Goal: Information Seeking & Learning: Find specific fact

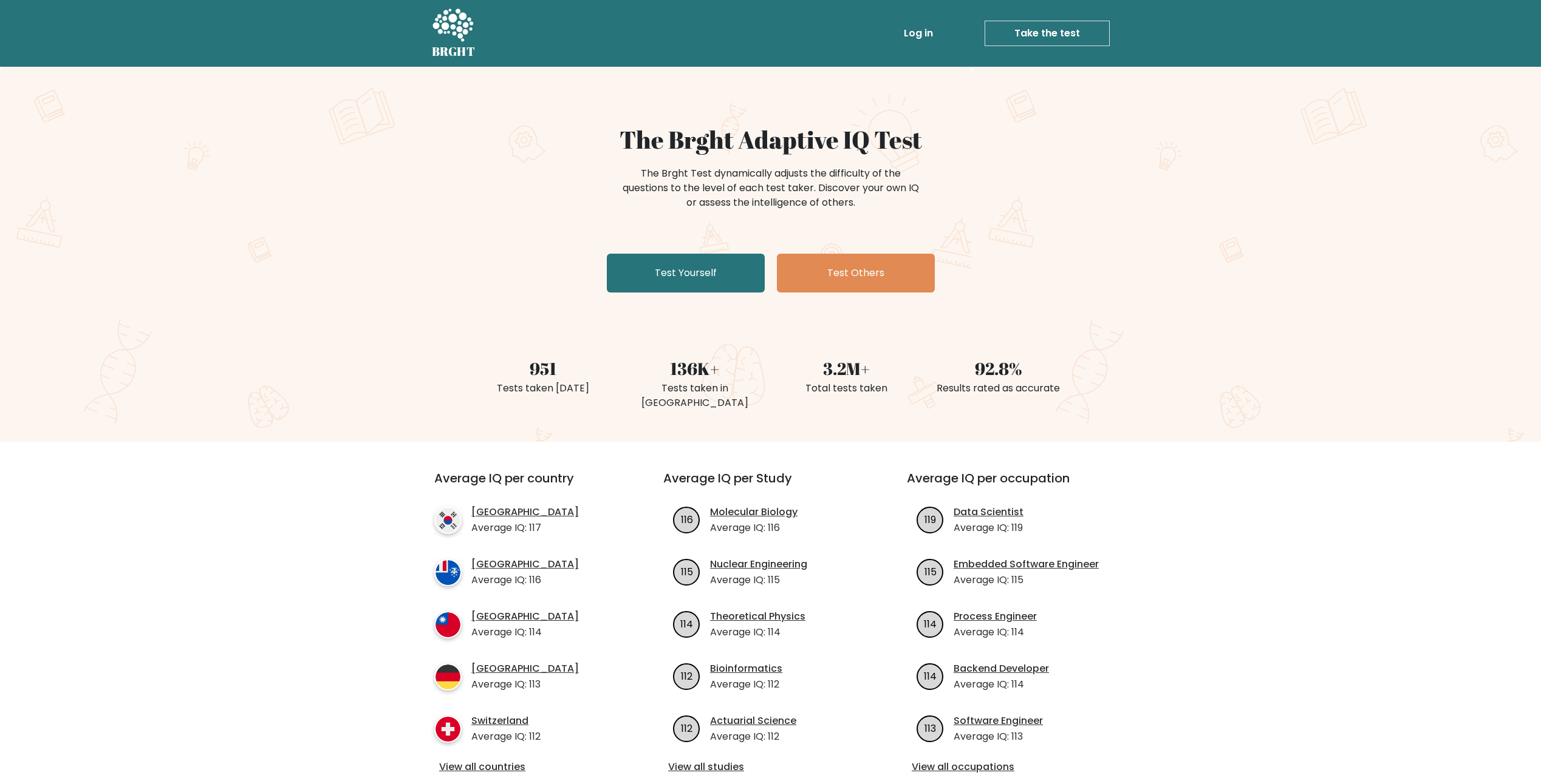
scroll to position [61, 0]
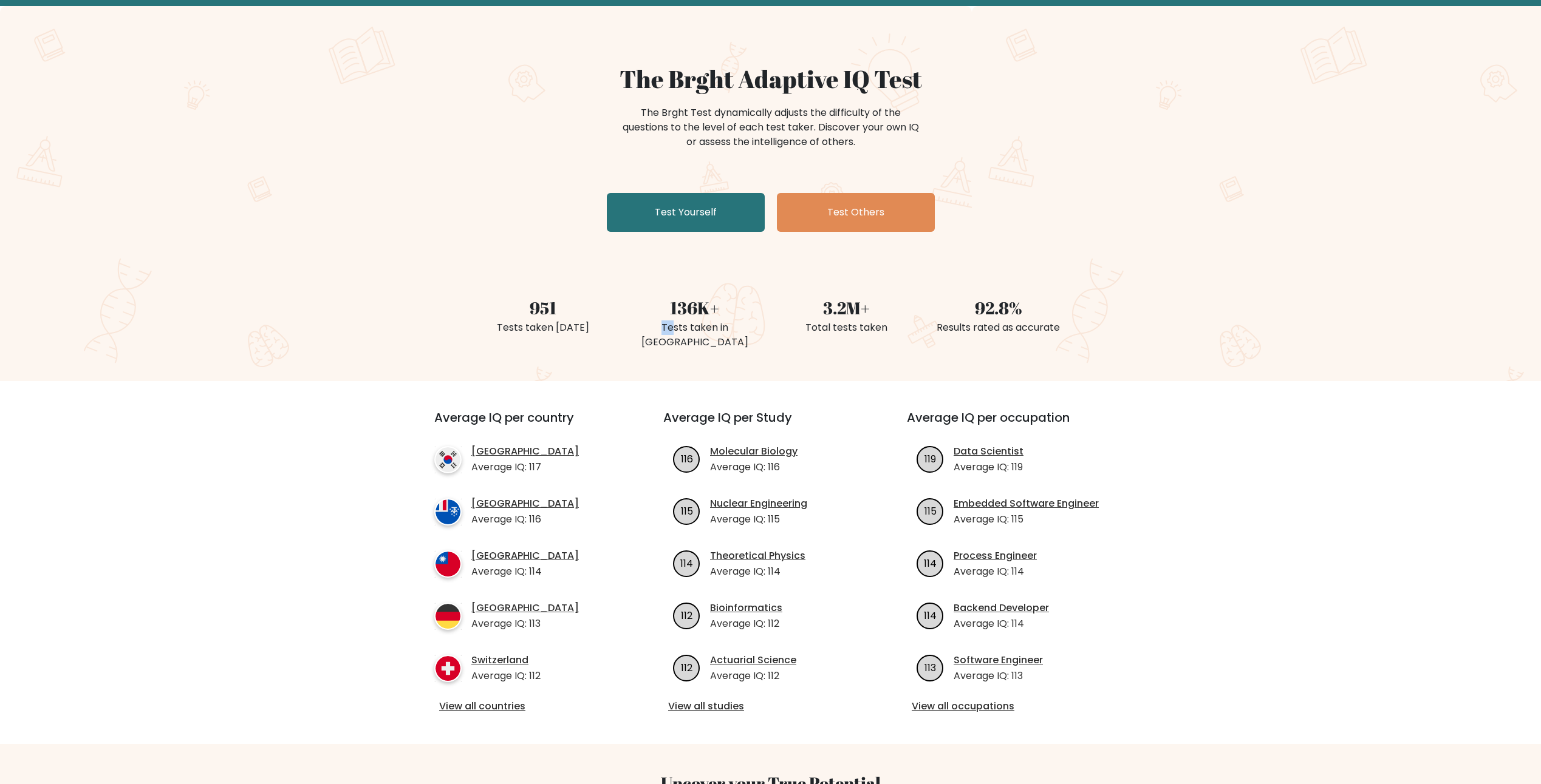
drag, startPoint x: 639, startPoint y: 331, endPoint x: 765, endPoint y: 318, distance: 126.7
click at [765, 318] on div "136K+ Tests taken in [GEOGRAPHIC_DATA]" at bounding box center [695, 309] width 152 height 86
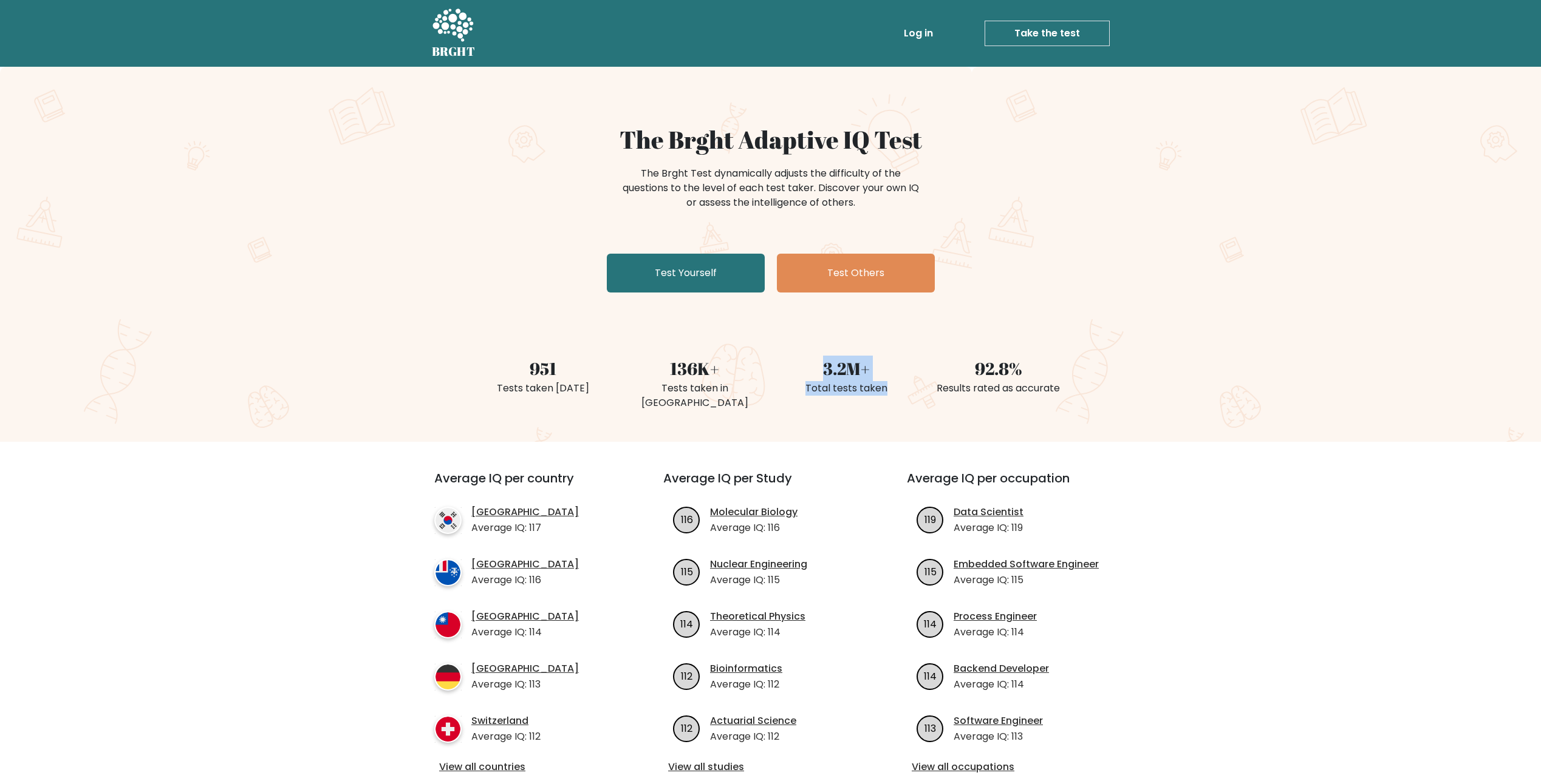
drag, startPoint x: 816, startPoint y: 368, endPoint x: 898, endPoint y: 383, distance: 83.4
click at [898, 383] on div "3.2M+ Total tests taken" at bounding box center [846, 369] width 152 height 86
click at [898, 387] on div "Total tests taken" at bounding box center [846, 388] width 137 height 15
drag, startPoint x: 990, startPoint y: 366, endPoint x: 1220, endPoint y: 382, distance: 230.6
click at [1217, 382] on div "951 Tests taken [DATE] 136K+ Tests taken in [GEOGRAPHIC_DATA] 3.2M+ Total tests…" at bounding box center [770, 369] width 1541 height 86
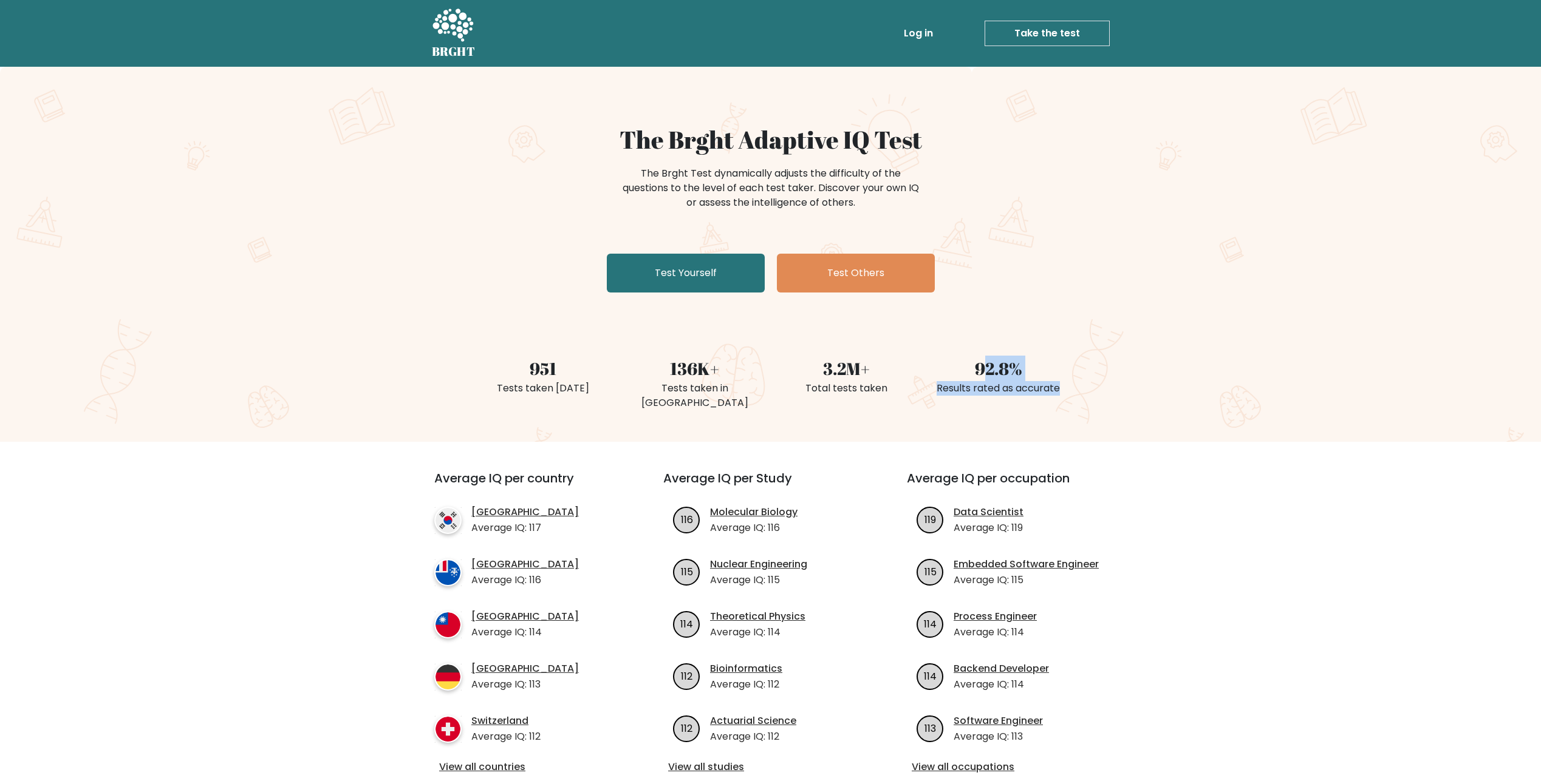
drag, startPoint x: 1220, startPoint y: 382, endPoint x: 1284, endPoint y: 391, distance: 64.6
click at [1284, 391] on div "951 Tests taken [DATE] 136K+ Tests taken in [GEOGRAPHIC_DATA] 3.2M+ Total tests…" at bounding box center [770, 369] width 1541 height 86
click at [1216, 388] on div "951 Tests taken [DATE] 136K+ Tests taken in [GEOGRAPHIC_DATA] 3.2M+ Total tests…" at bounding box center [770, 369] width 1541 height 86
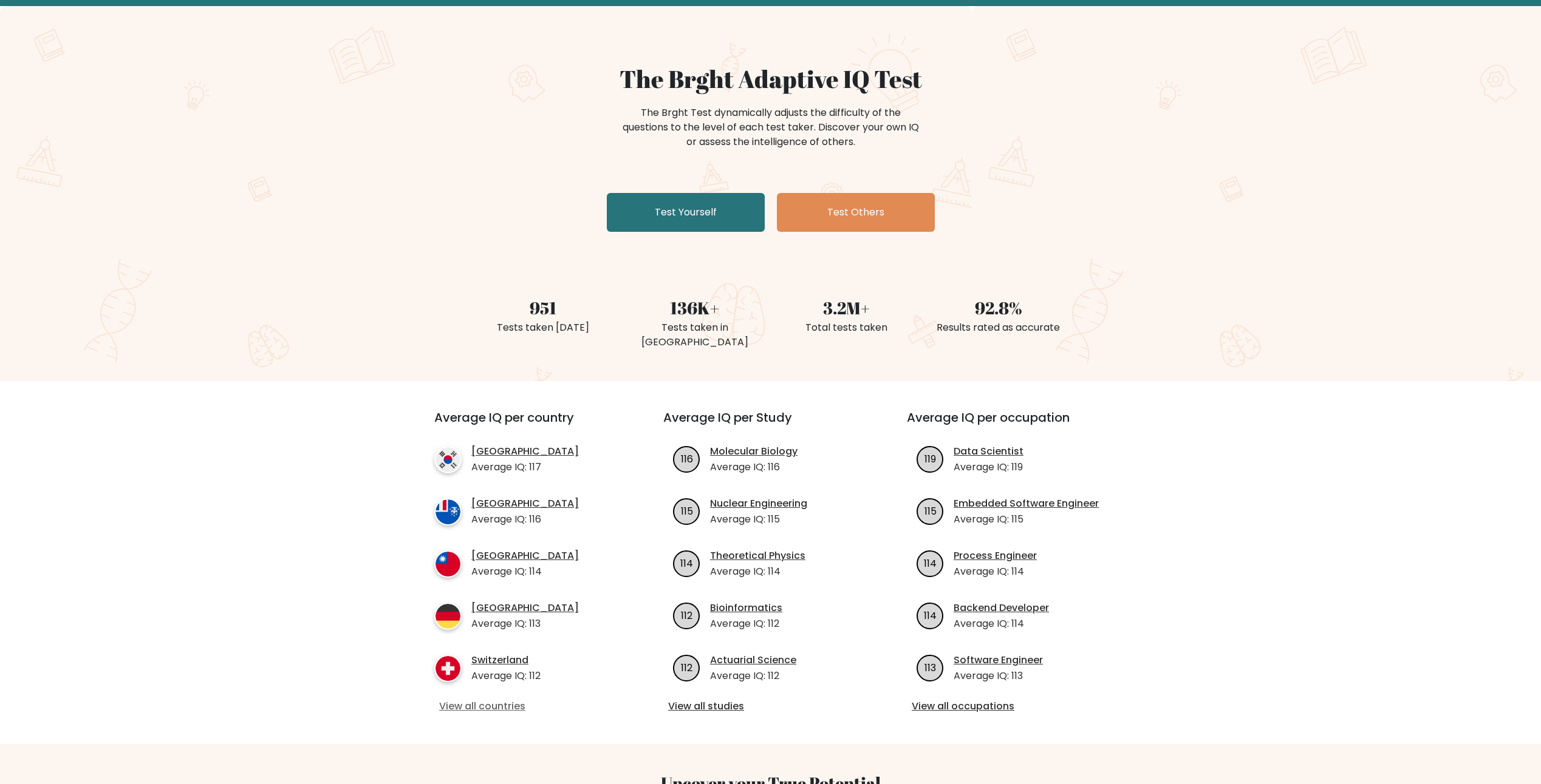
click at [487, 699] on link "View all countries" at bounding box center [526, 706] width 175 height 15
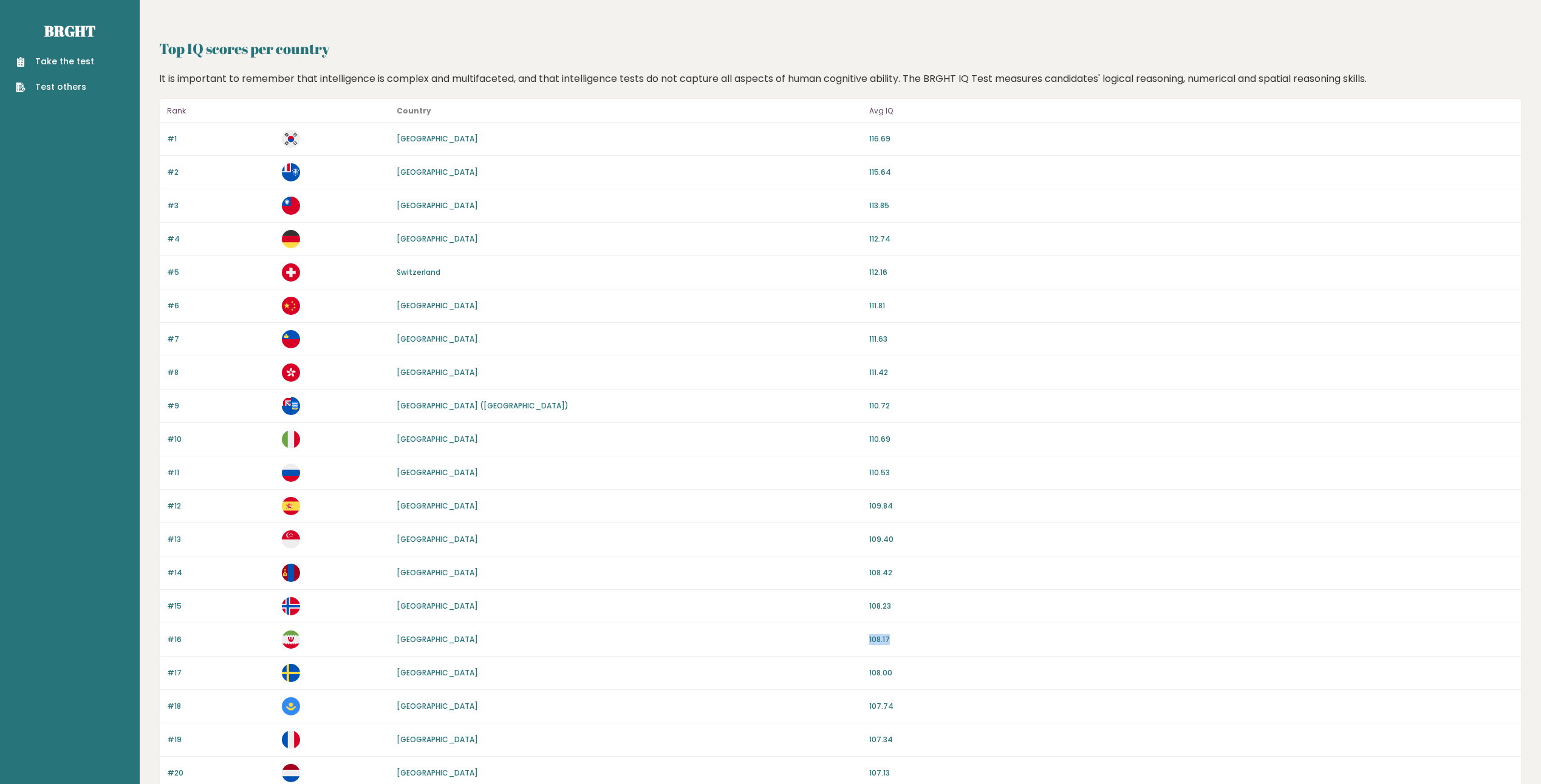
drag, startPoint x: 603, startPoint y: 637, endPoint x: 963, endPoint y: 626, distance: 360.2
click at [963, 626] on div "#16 [GEOGRAPHIC_DATA] 108.17" at bounding box center [840, 640] width 1361 height 33
drag, startPoint x: 963, startPoint y: 626, endPoint x: 974, endPoint y: 633, distance: 13.0
click at [974, 633] on div "#16 [GEOGRAPHIC_DATA] 108.17" at bounding box center [840, 640] width 1361 height 33
click at [933, 636] on p "108.17" at bounding box center [1191, 639] width 644 height 11
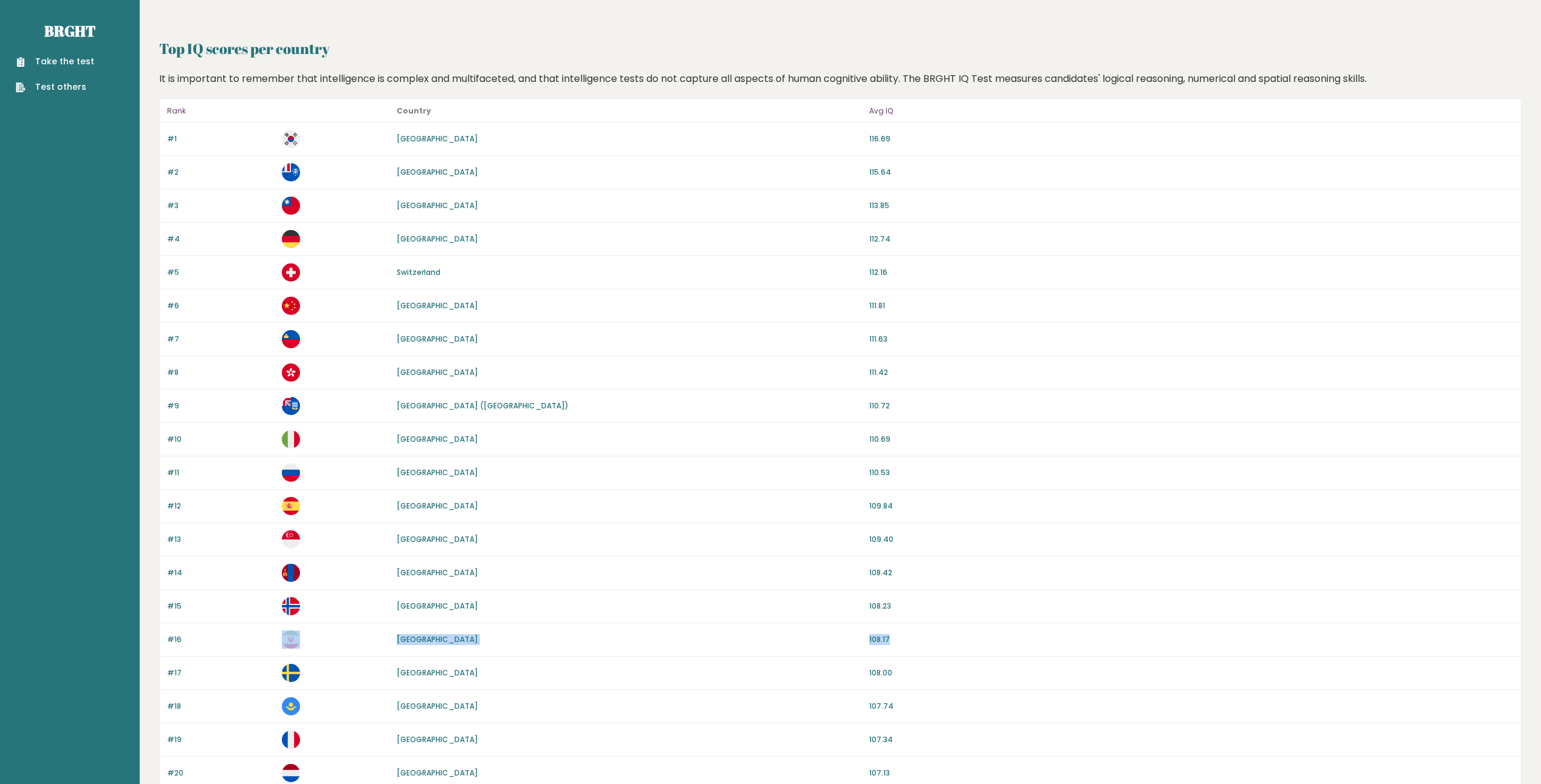
drag, startPoint x: 902, startPoint y: 638, endPoint x: 208, endPoint y: 649, distance: 694.1
click at [208, 649] on div "#16 [GEOGRAPHIC_DATA] 108.17" at bounding box center [840, 640] width 1361 height 33
click at [207, 649] on div "#16 [GEOGRAPHIC_DATA] 108.17" at bounding box center [840, 640] width 1361 height 33
click at [918, 642] on p "108.17" at bounding box center [1191, 639] width 644 height 11
drag, startPoint x: 898, startPoint y: 134, endPoint x: 828, endPoint y: 140, distance: 70.3
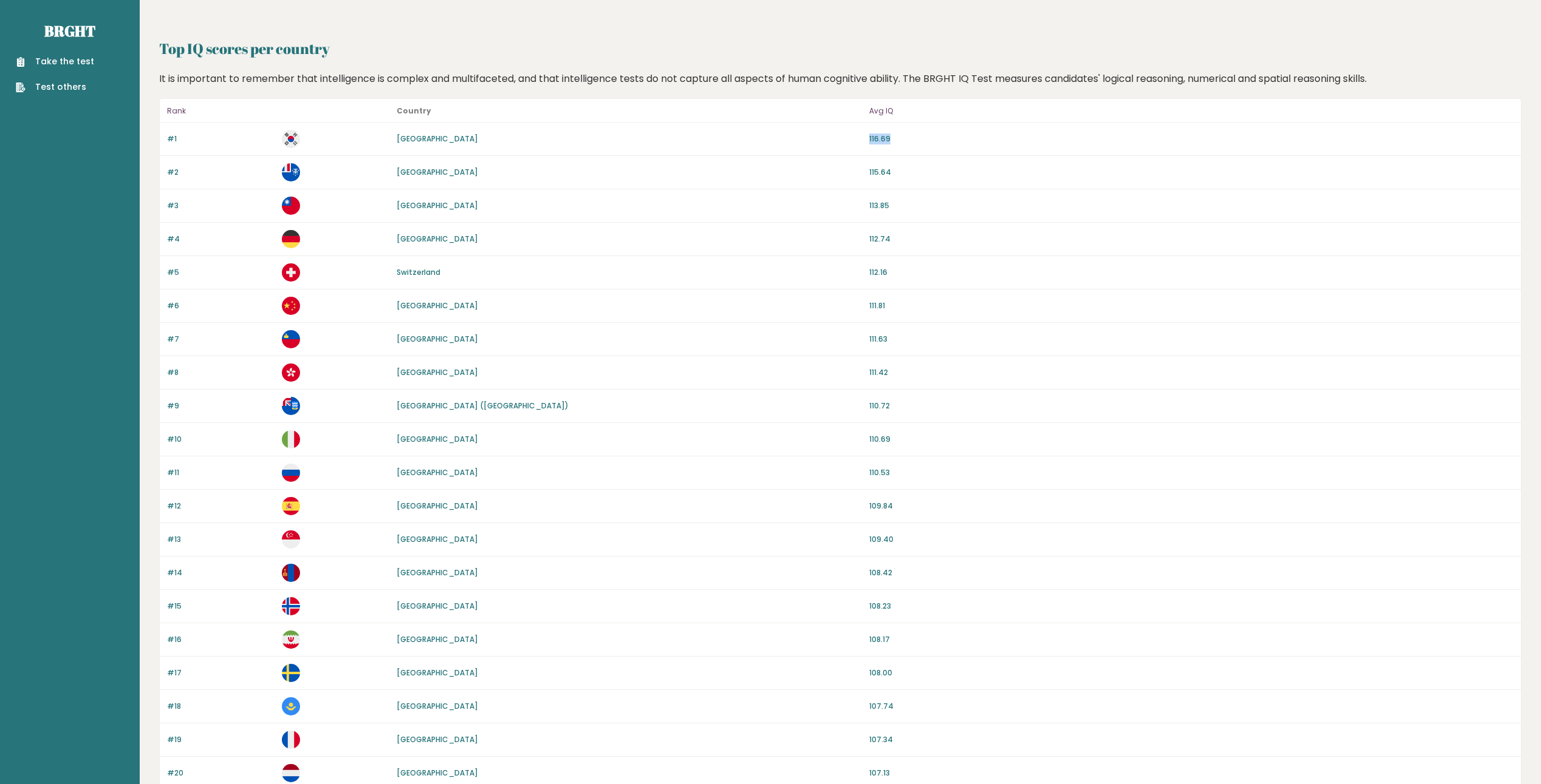
click at [828, 140] on div "#1 South Korea 116.69" at bounding box center [840, 140] width 1361 height 33
click at [828, 140] on div "[GEOGRAPHIC_DATA]" at bounding box center [628, 139] width 465 height 11
drag, startPoint x: 908, startPoint y: 140, endPoint x: 157, endPoint y: 139, distance: 751.0
click at [157, 139] on div "Top IQ scores per country It is important to remember that intelligence is comp…" at bounding box center [840, 781] width 1401 height 1562
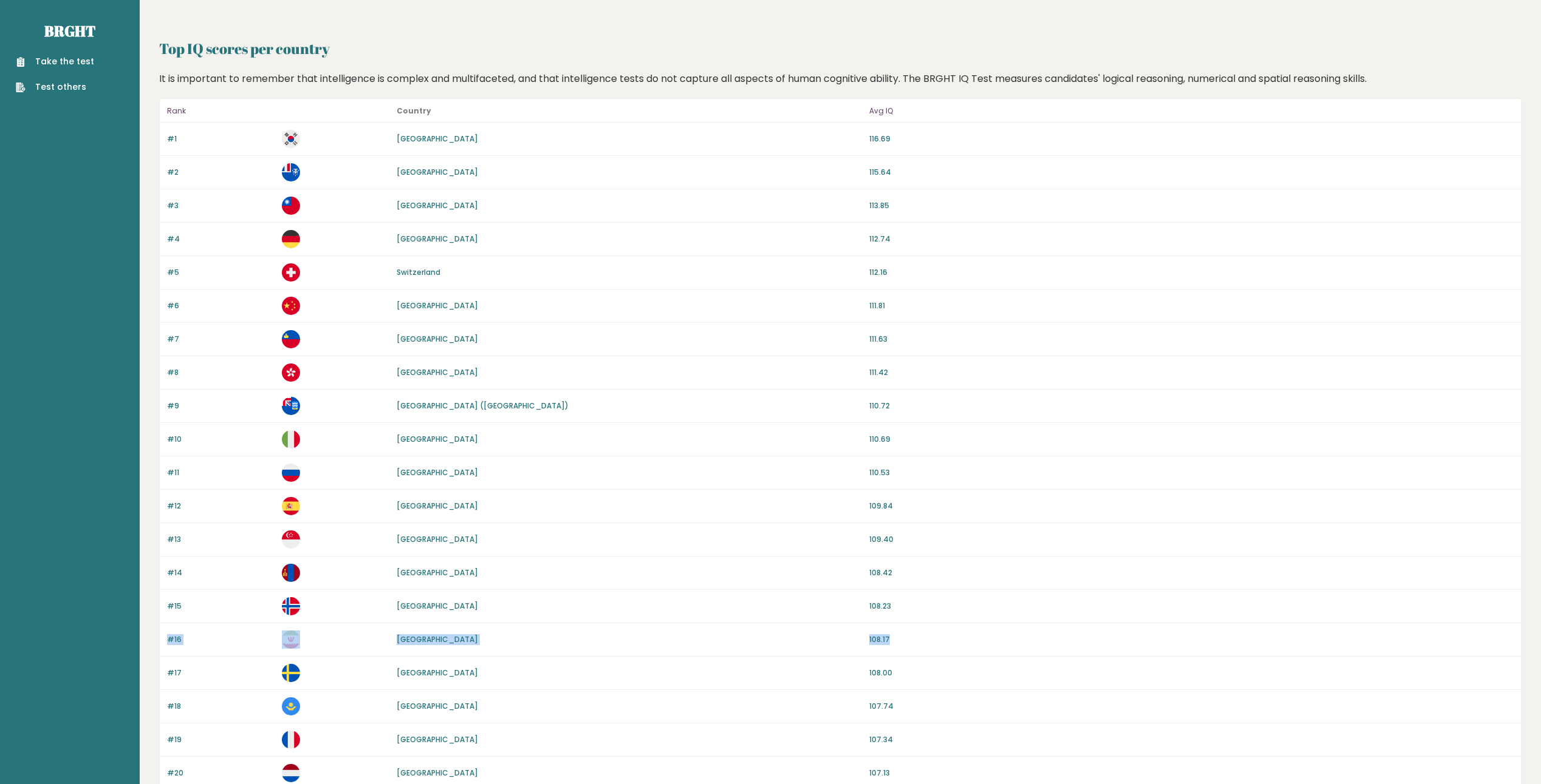
drag, startPoint x: 890, startPoint y: 636, endPoint x: 159, endPoint y: 638, distance: 731.0
click at [159, 638] on div "Top IQ scores per country It is important to remember that intelligence is comp…" at bounding box center [840, 781] width 1401 height 1562
click at [158, 637] on div "Top IQ scores per country It is important to remember that intelligence is comp…" at bounding box center [840, 781] width 1401 height 1562
drag, startPoint x: 911, startPoint y: 610, endPoint x: 154, endPoint y: 607, distance: 757.0
click at [154, 607] on div "Top IQ scores per country It is important to remember that intelligence is comp…" at bounding box center [840, 781] width 1401 height 1562
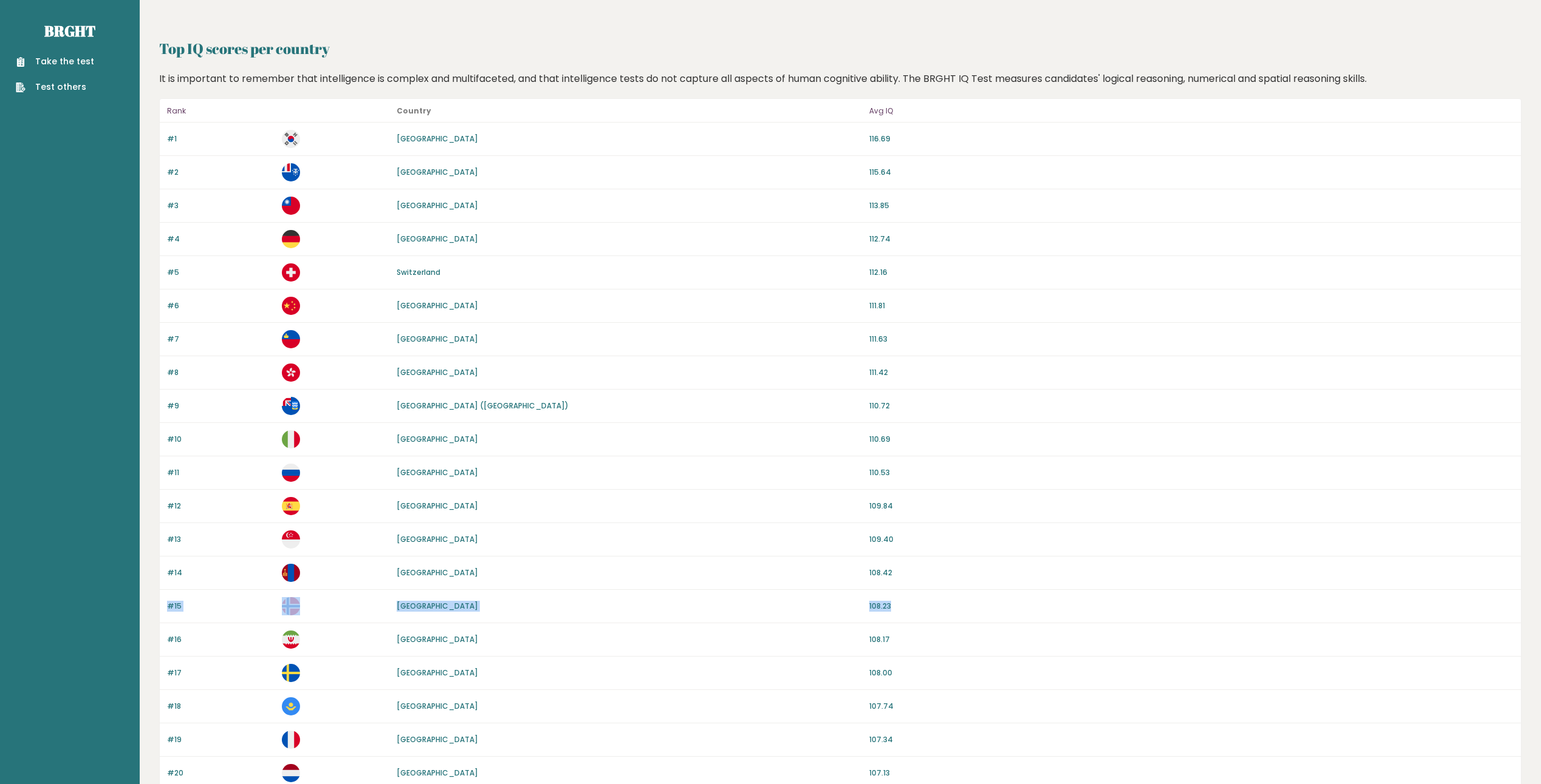
drag, startPoint x: 154, startPoint y: 607, endPoint x: 147, endPoint y: 604, distance: 7.6
click at [147, 604] on div "Top IQ scores per country It is important to remember that intelligence is comp…" at bounding box center [840, 781] width 1401 height 1562
drag, startPoint x: 924, startPoint y: 269, endPoint x: 160, endPoint y: 271, distance: 764.0
click at [160, 271] on div "#5 Switzerland 112.16" at bounding box center [840, 273] width 1361 height 33
click at [159, 271] on div "Rank Country Avg IQ #1 South Korea 116.69 #2 French Southern Territories 115.64…" at bounding box center [839, 791] width 1362 height 1386
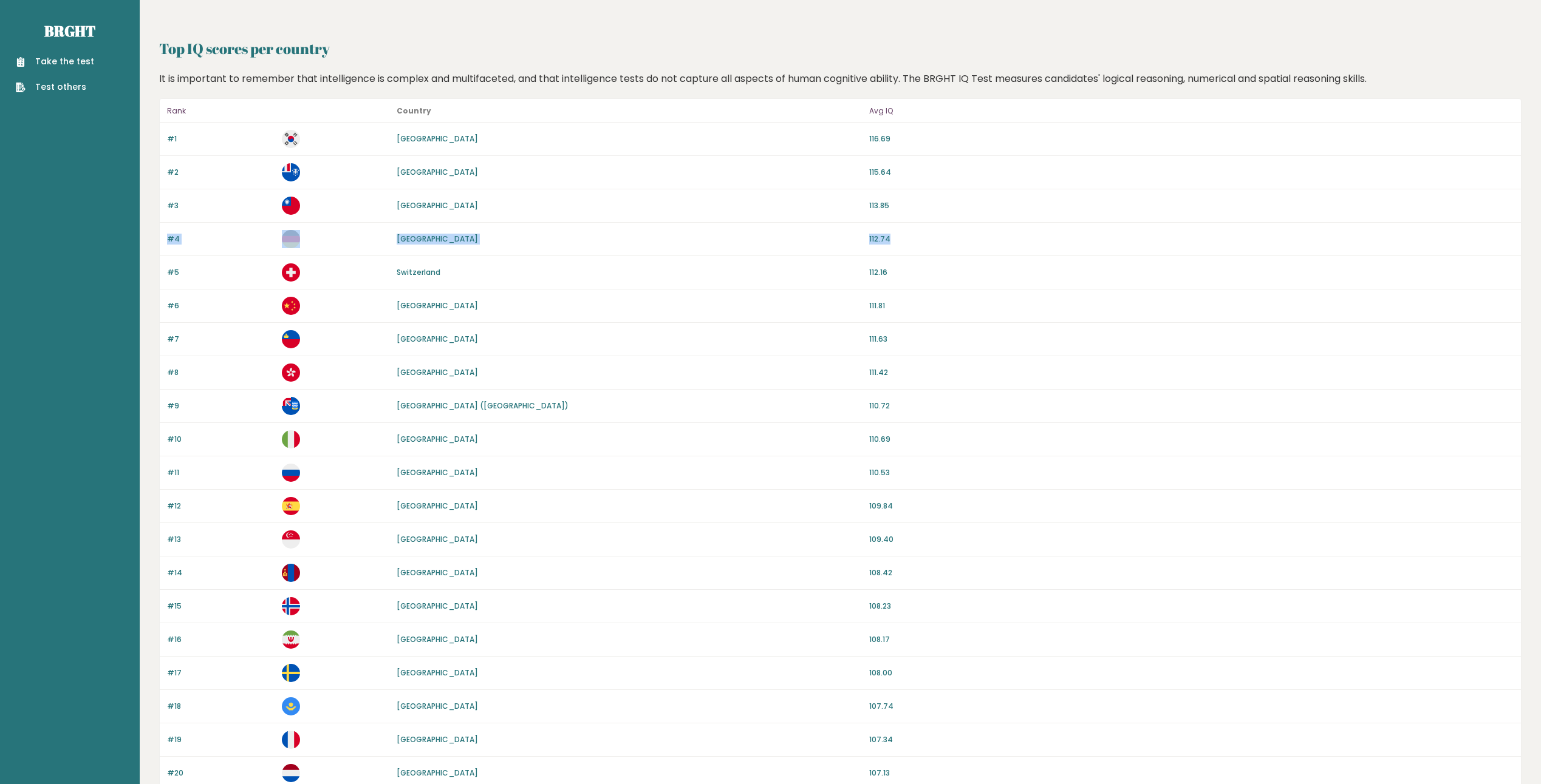
drag, startPoint x: 922, startPoint y: 236, endPoint x: 161, endPoint y: 245, distance: 761.1
click at [161, 245] on div "#4 Germany 112.74" at bounding box center [840, 239] width 1361 height 33
click at [157, 241] on div "Top IQ scores per country It is important to remember that intelligence is comp…" at bounding box center [840, 781] width 1401 height 1562
drag, startPoint x: 861, startPoint y: 205, endPoint x: 148, endPoint y: 200, distance: 713.0
click at [148, 200] on div "Top IQ scores per country It is important to remember that intelligence is comp…" at bounding box center [840, 781] width 1401 height 1562
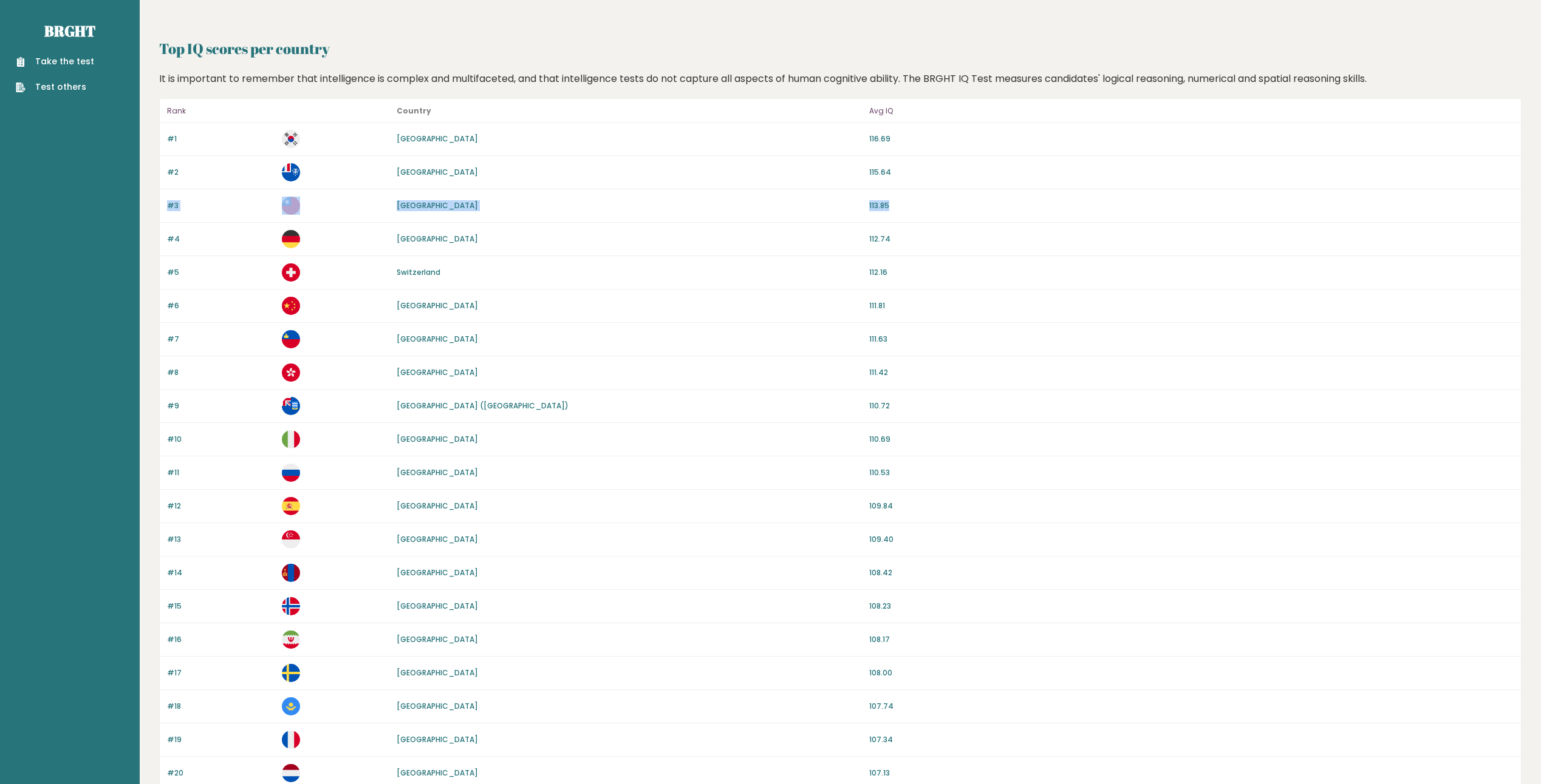
click at [148, 200] on div "Top IQ scores per country It is important to remember that intelligence is comp…" at bounding box center [840, 781] width 1401 height 1562
drag, startPoint x: 901, startPoint y: 170, endPoint x: 167, endPoint y: 171, distance: 734.0
click at [167, 171] on div "#2 French Southern Territories 115.64" at bounding box center [840, 173] width 1361 height 33
drag, startPoint x: 902, startPoint y: 111, endPoint x: 159, endPoint y: 113, distance: 743.0
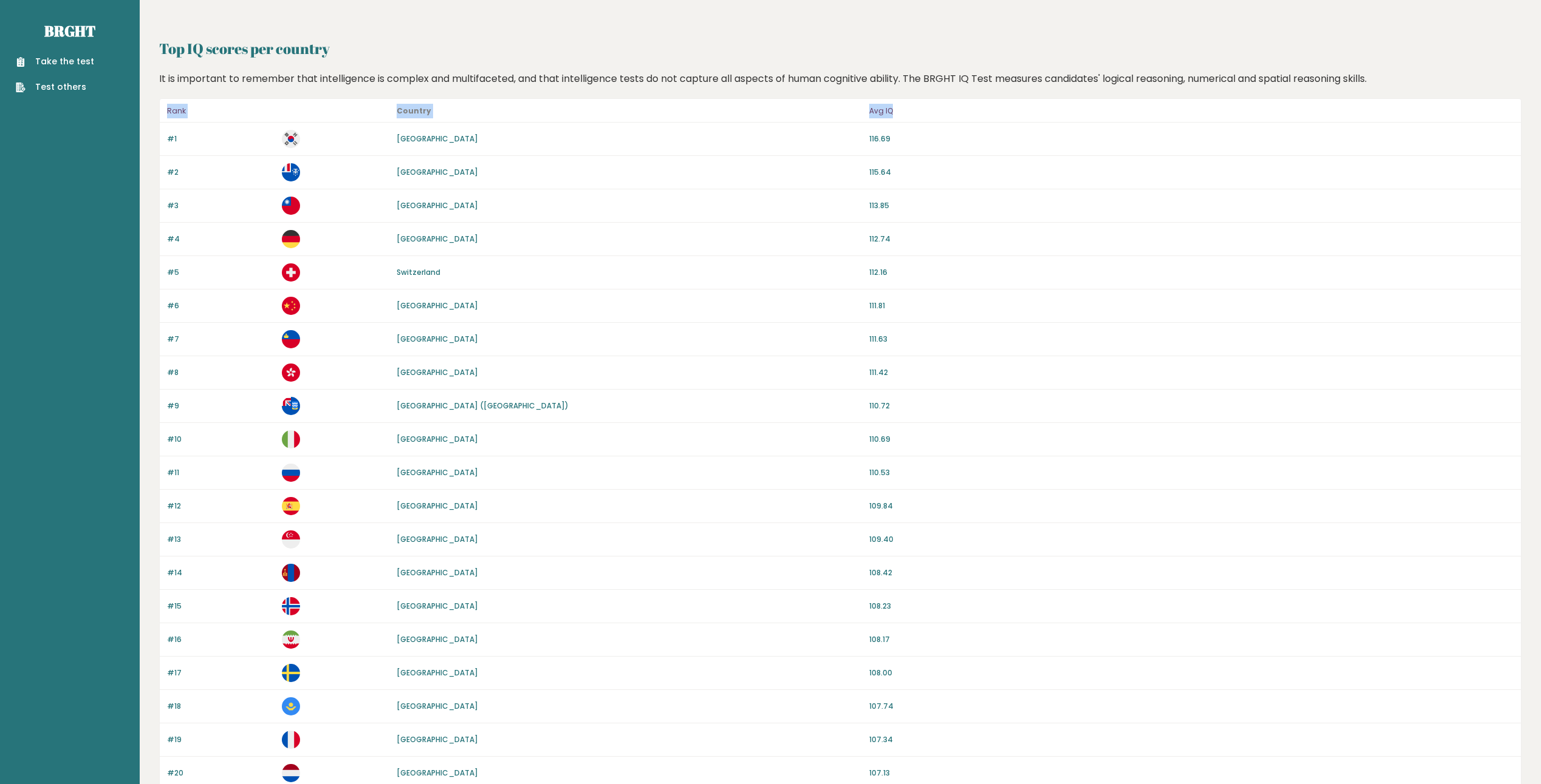
click at [159, 113] on div "Top IQ scores per country It is important to remember that intelligence is comp…" at bounding box center [840, 781] width 1401 height 1562
drag, startPoint x: 167, startPoint y: 106, endPoint x: 964, endPoint y: 97, distance: 797.1
click at [964, 97] on div "Top IQ scores per country It is important to remember that intelligence is comp…" at bounding box center [839, 760] width 1362 height 1447
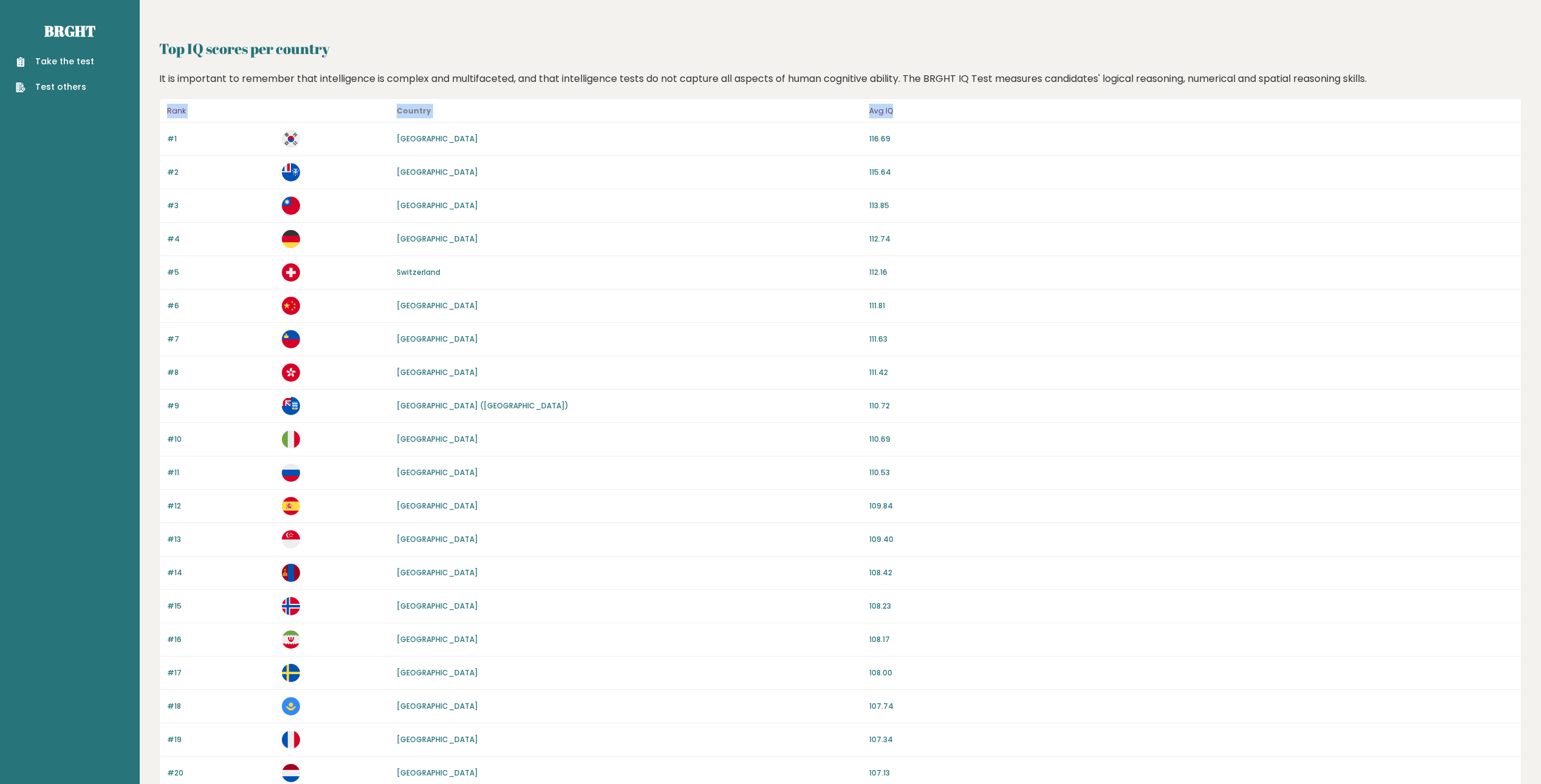
drag, startPoint x: 912, startPoint y: 111, endPoint x: 138, endPoint y: 116, distance: 774.0
click at [138, 116] on main "Brght Take the test Test others Top IQ scores per country It is important to re…" at bounding box center [770, 781] width 1541 height 1562
drag, startPoint x: 138, startPoint y: 116, endPoint x: 168, endPoint y: 122, distance: 30.6
click at [168, 122] on header "Rank Country Avg IQ" at bounding box center [840, 110] width 1361 height 24
drag, startPoint x: 157, startPoint y: 112, endPoint x: 916, endPoint y: 111, distance: 759.0
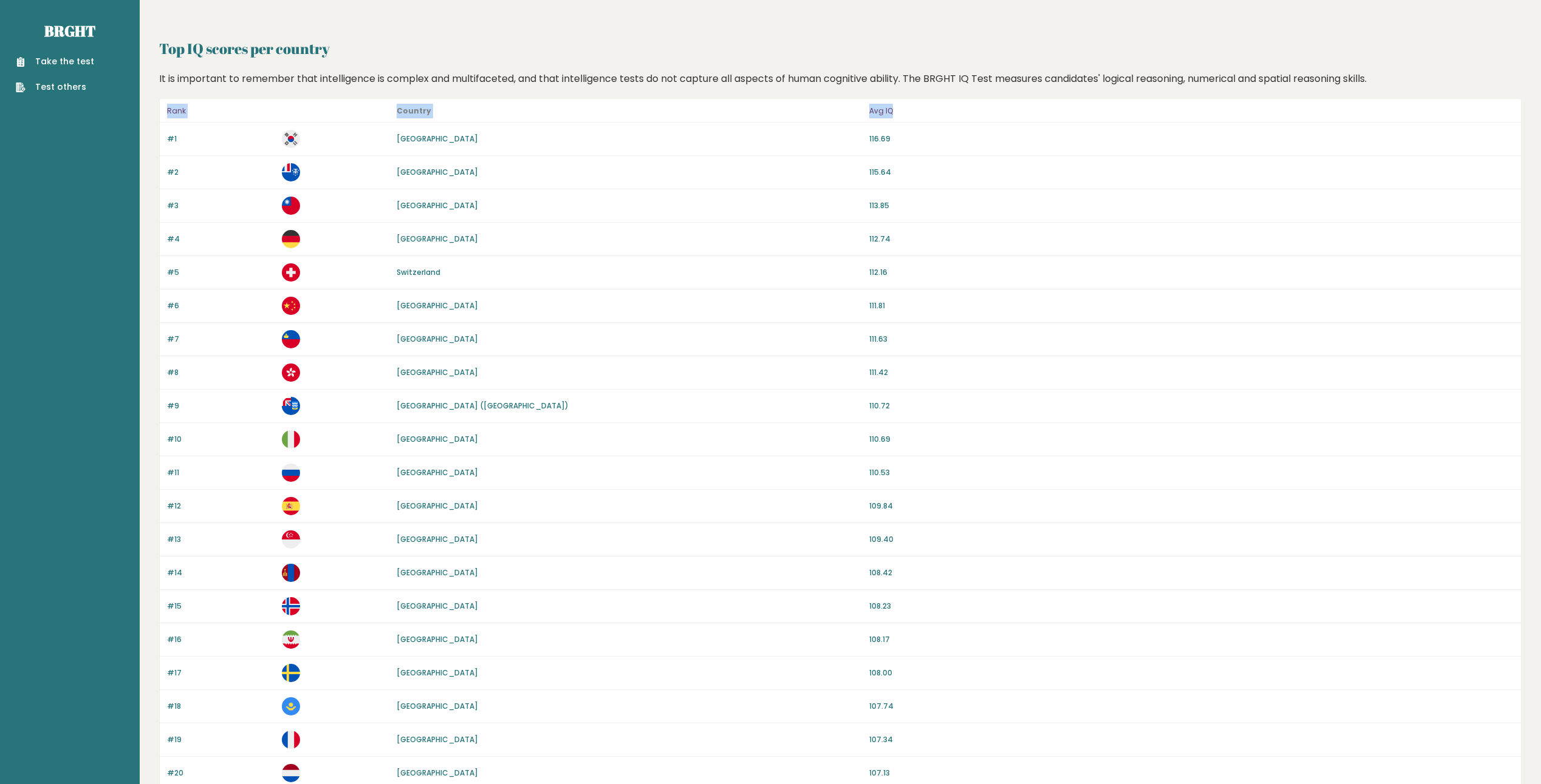
click at [916, 111] on div "Top IQ scores per country It is important to remember that intelligence is comp…" at bounding box center [840, 781] width 1401 height 1562
click at [916, 111] on p "Avg IQ" at bounding box center [1191, 111] width 644 height 15
drag, startPoint x: 908, startPoint y: 106, endPoint x: 157, endPoint y: 117, distance: 751.1
click at [157, 117] on div "Top IQ scores per country It is important to remember that intelligence is comp…" at bounding box center [840, 781] width 1401 height 1562
click at [159, 112] on div "Rank Country Avg IQ #1 South Korea 116.69 #2 French Southern Territories 115.64…" at bounding box center [839, 791] width 1362 height 1386
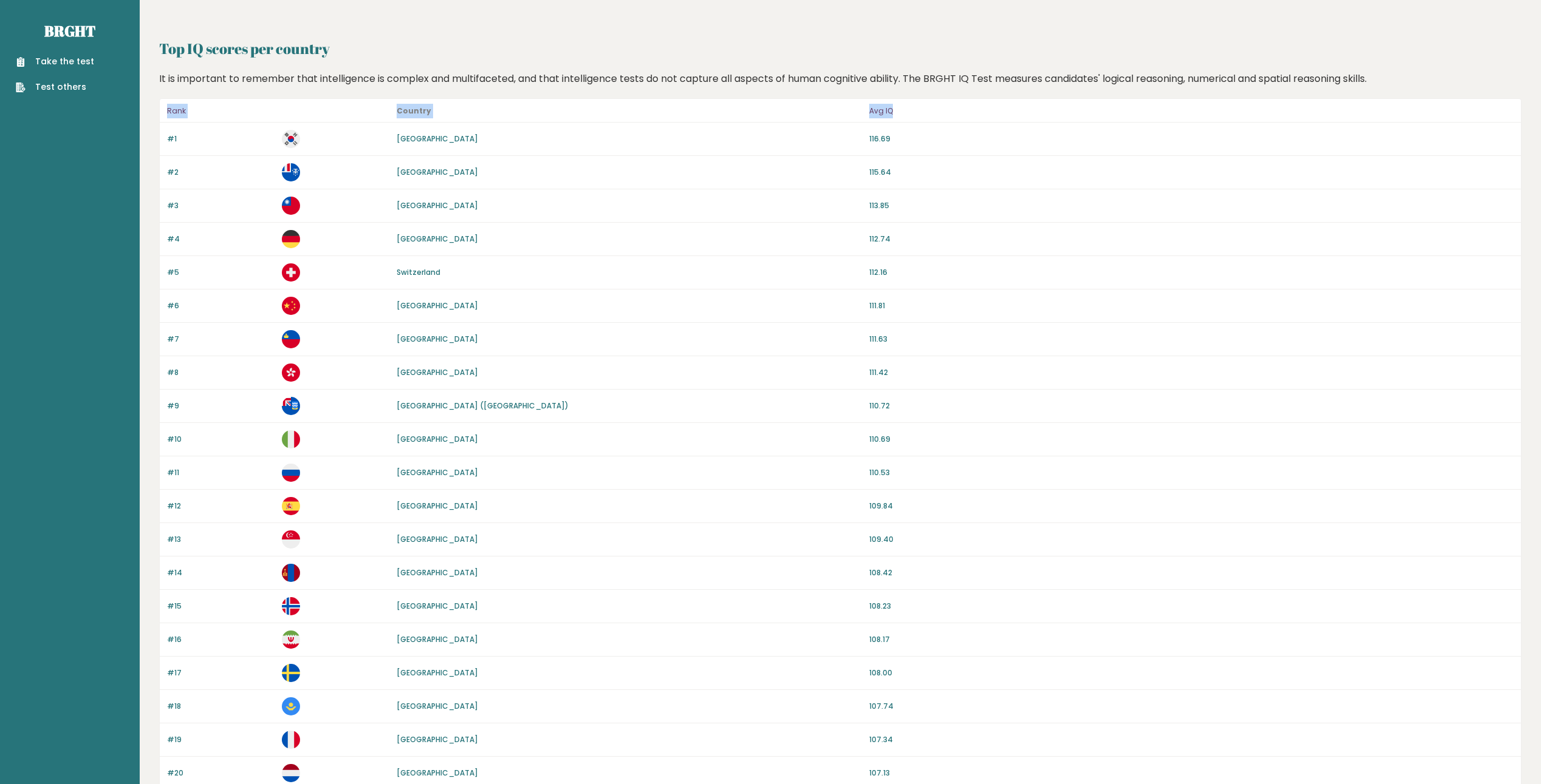
drag, startPoint x: 899, startPoint y: 112, endPoint x: 165, endPoint y: 110, distance: 734.0
click at [165, 110] on header "Rank Country Avg IQ" at bounding box center [840, 110] width 1361 height 24
drag, startPoint x: 845, startPoint y: 111, endPoint x: 161, endPoint y: 106, distance: 684.0
click at [161, 106] on header "Rank Country Avg IQ" at bounding box center [840, 110] width 1361 height 24
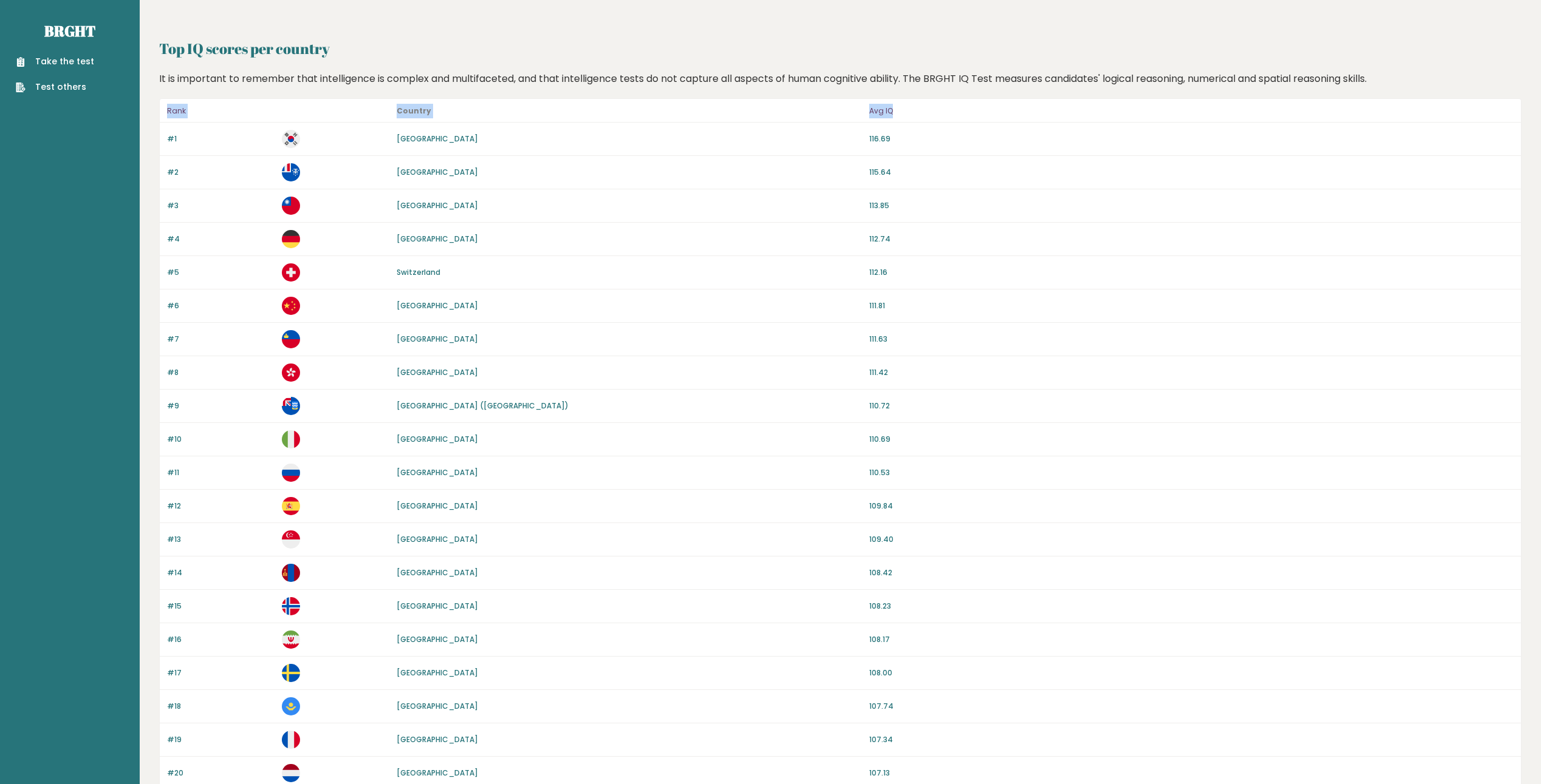
click at [560, 110] on p "Country" at bounding box center [628, 111] width 465 height 15
click at [630, 109] on p "Country" at bounding box center [628, 111] width 465 height 15
drag, startPoint x: 914, startPoint y: 106, endPoint x: 133, endPoint y: 100, distance: 781.0
click at [133, 100] on main "Brght Take the test Test others Top IQ scores per country It is important to re…" at bounding box center [770, 781] width 1541 height 1562
drag, startPoint x: 133, startPoint y: 100, endPoint x: 168, endPoint y: 113, distance: 37.3
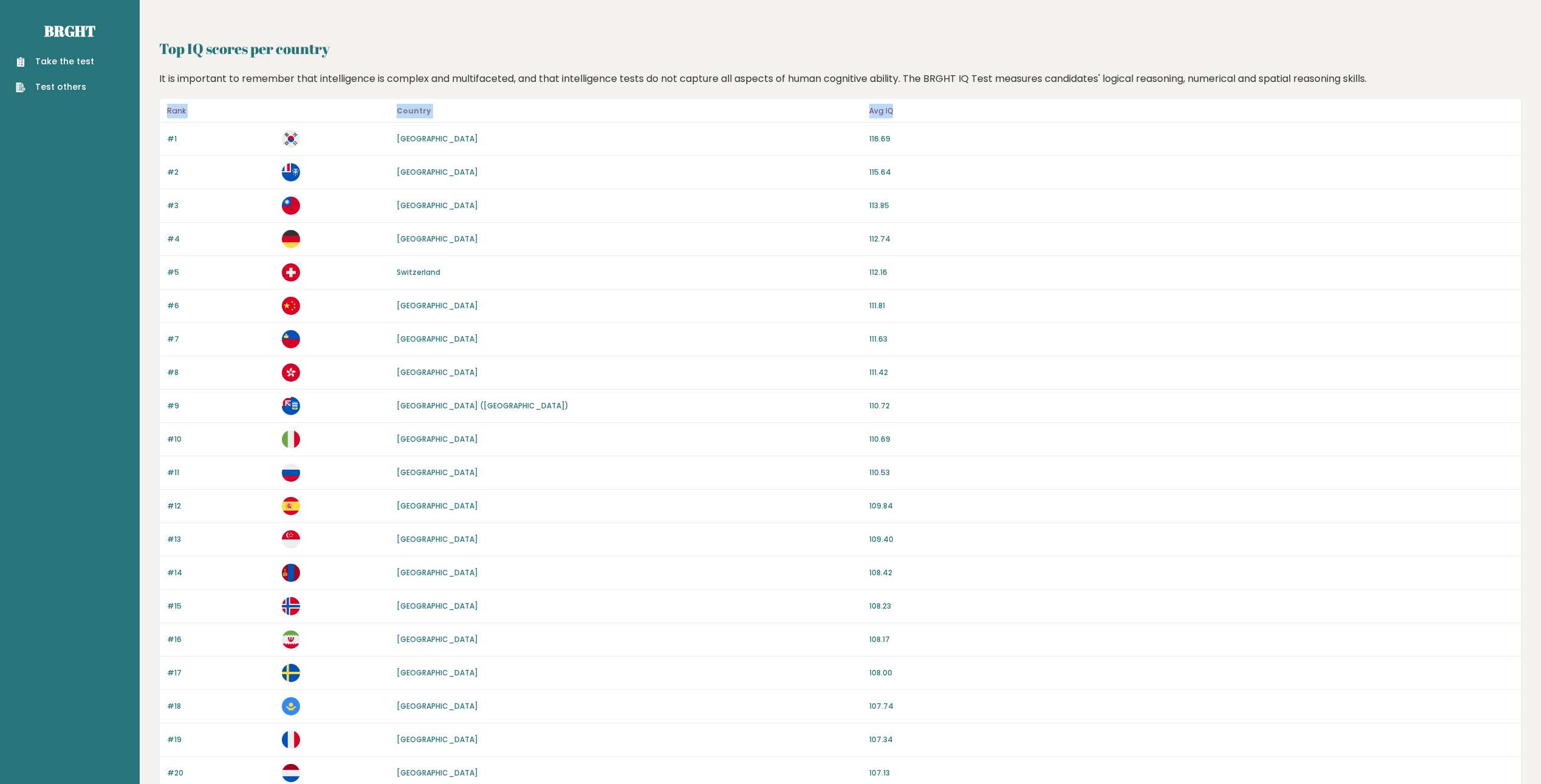
click at [168, 113] on p "Rank" at bounding box center [220, 111] width 107 height 15
drag, startPoint x: 165, startPoint y: 112, endPoint x: 932, endPoint y: 111, distance: 767.0
click at [932, 111] on header "Rank Country Avg IQ" at bounding box center [840, 110] width 1361 height 24
click at [935, 111] on p "Avg IQ" at bounding box center [1191, 111] width 644 height 15
click at [925, 109] on p "Avg IQ" at bounding box center [1191, 111] width 644 height 15
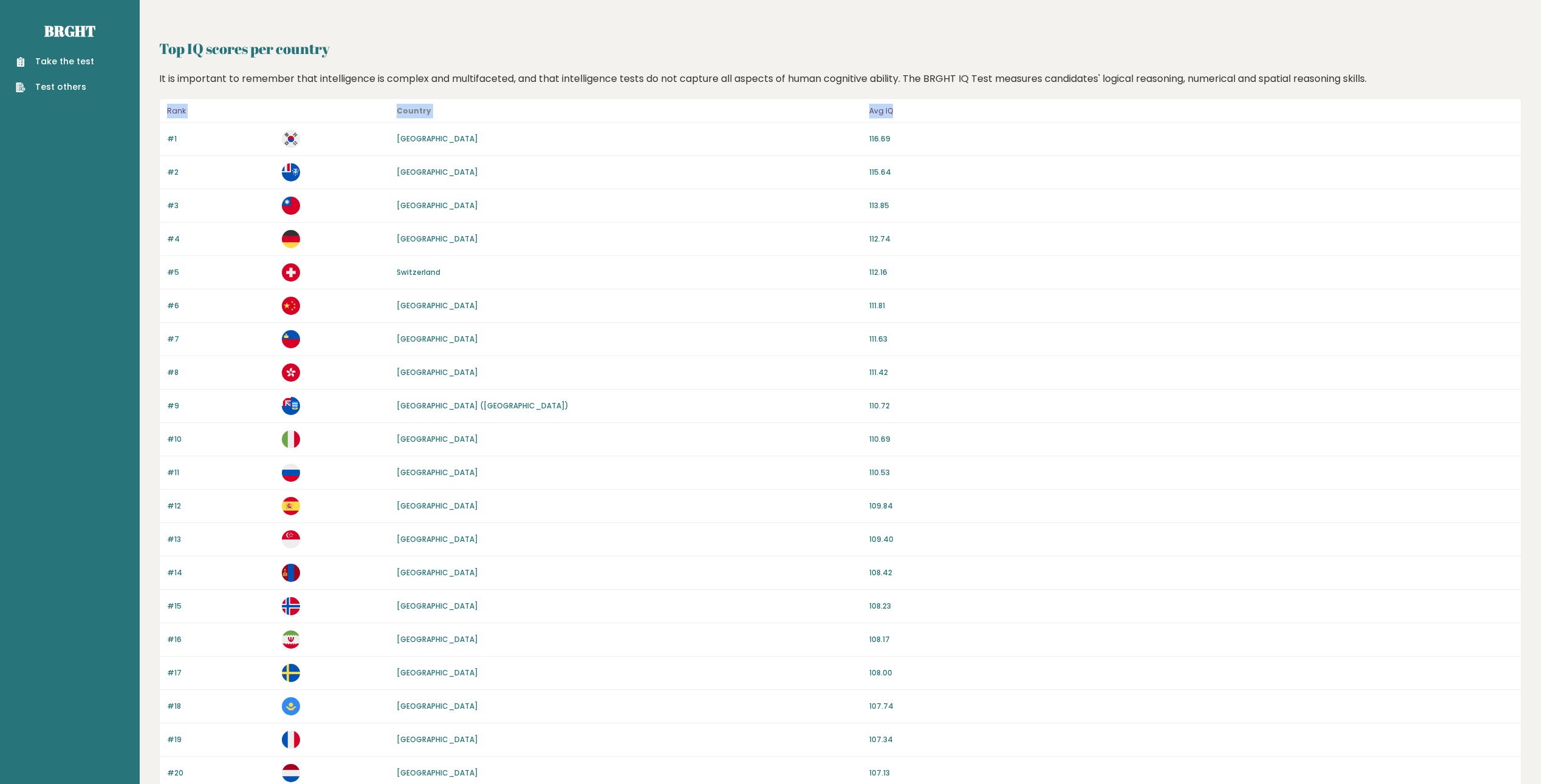
drag, startPoint x: 166, startPoint y: 106, endPoint x: 918, endPoint y: 106, distance: 752.0
click at [918, 106] on header "Rank Country Avg IQ" at bounding box center [840, 110] width 1361 height 24
click at [918, 106] on p "Avg IQ" at bounding box center [1191, 111] width 644 height 15
drag, startPoint x: 381, startPoint y: 112, endPoint x: 912, endPoint y: 112, distance: 531.0
click at [912, 112] on header "Rank Country Avg IQ" at bounding box center [840, 110] width 1361 height 24
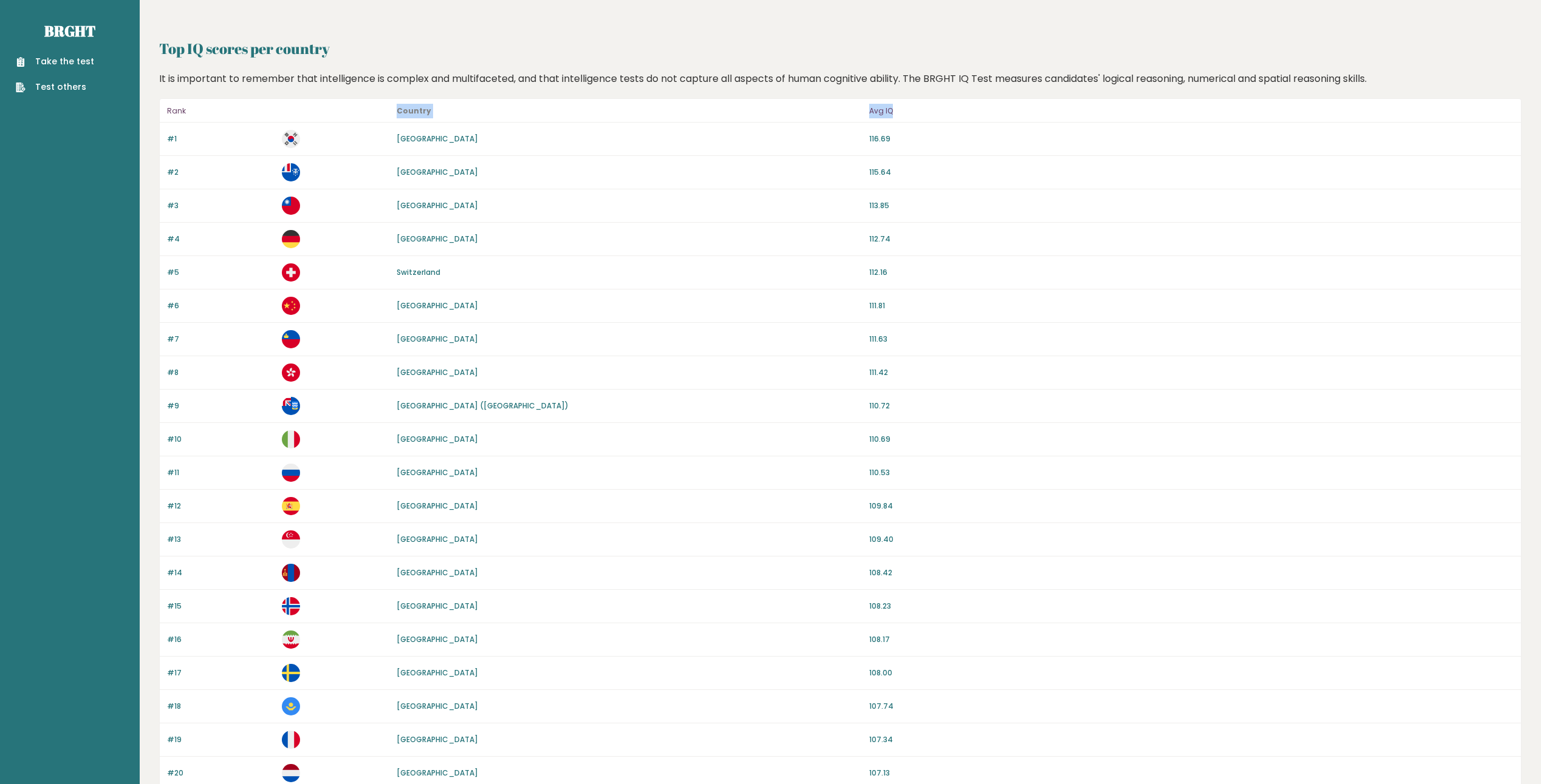
click at [912, 112] on p "Avg IQ" at bounding box center [1191, 111] width 644 height 15
drag, startPoint x: 908, startPoint y: 109, endPoint x: 166, endPoint y: 107, distance: 742.0
click at [166, 107] on header "Rank Country Avg IQ" at bounding box center [840, 110] width 1361 height 24
drag, startPoint x: 158, startPoint y: 78, endPoint x: 1416, endPoint y: 69, distance: 1258.0
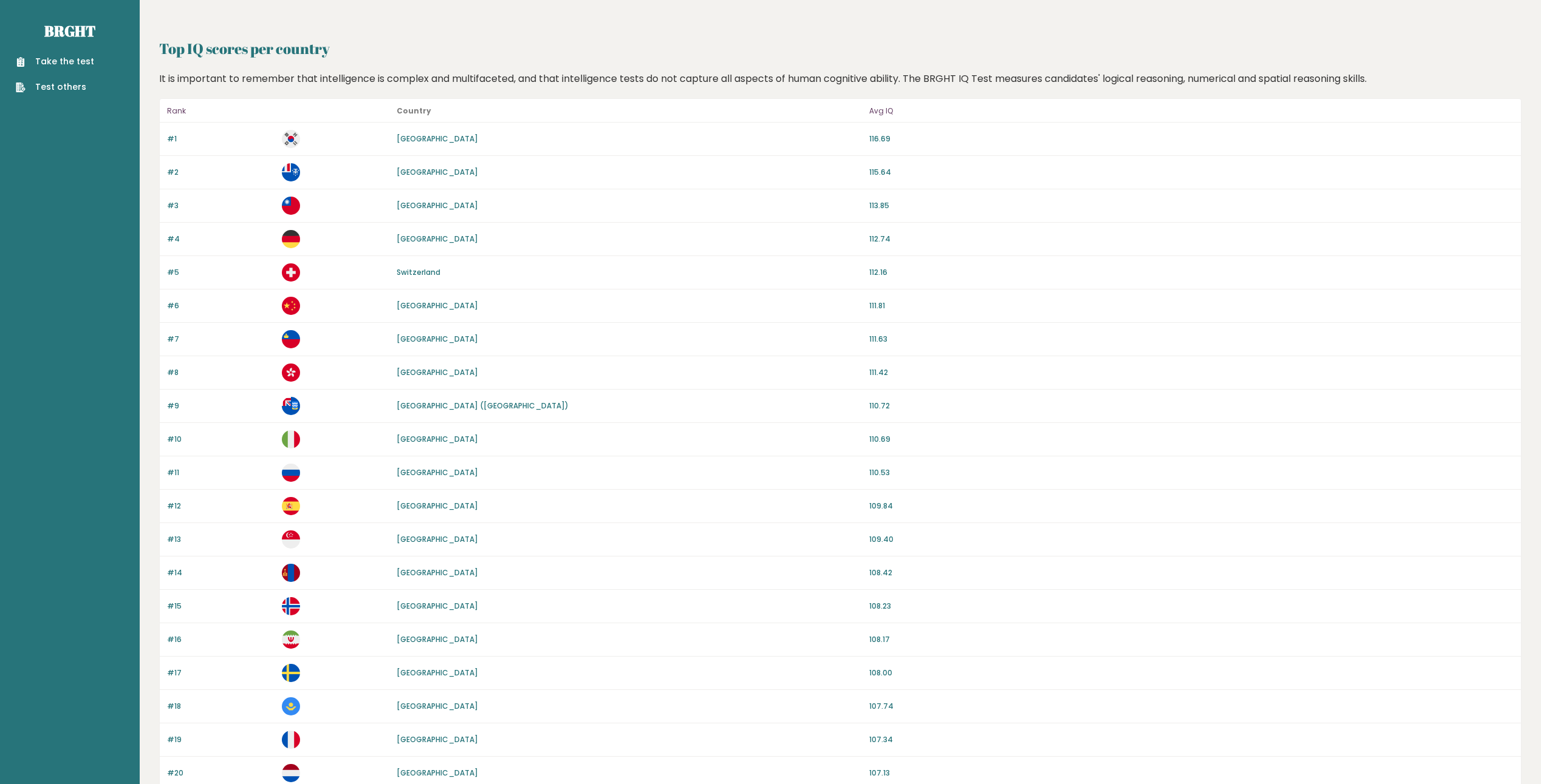
click at [1416, 69] on div "Top IQ scores per country It is important to remember that intelligence is comp…" at bounding box center [839, 760] width 1362 height 1447
drag, startPoint x: 1395, startPoint y: 78, endPoint x: 146, endPoint y: 83, distance: 1249.0
click at [146, 83] on div "Top IQ scores per country It is important to remember that intelligence is comp…" at bounding box center [840, 781] width 1401 height 1562
drag, startPoint x: 146, startPoint y: 83, endPoint x: 148, endPoint y: 75, distance: 8.2
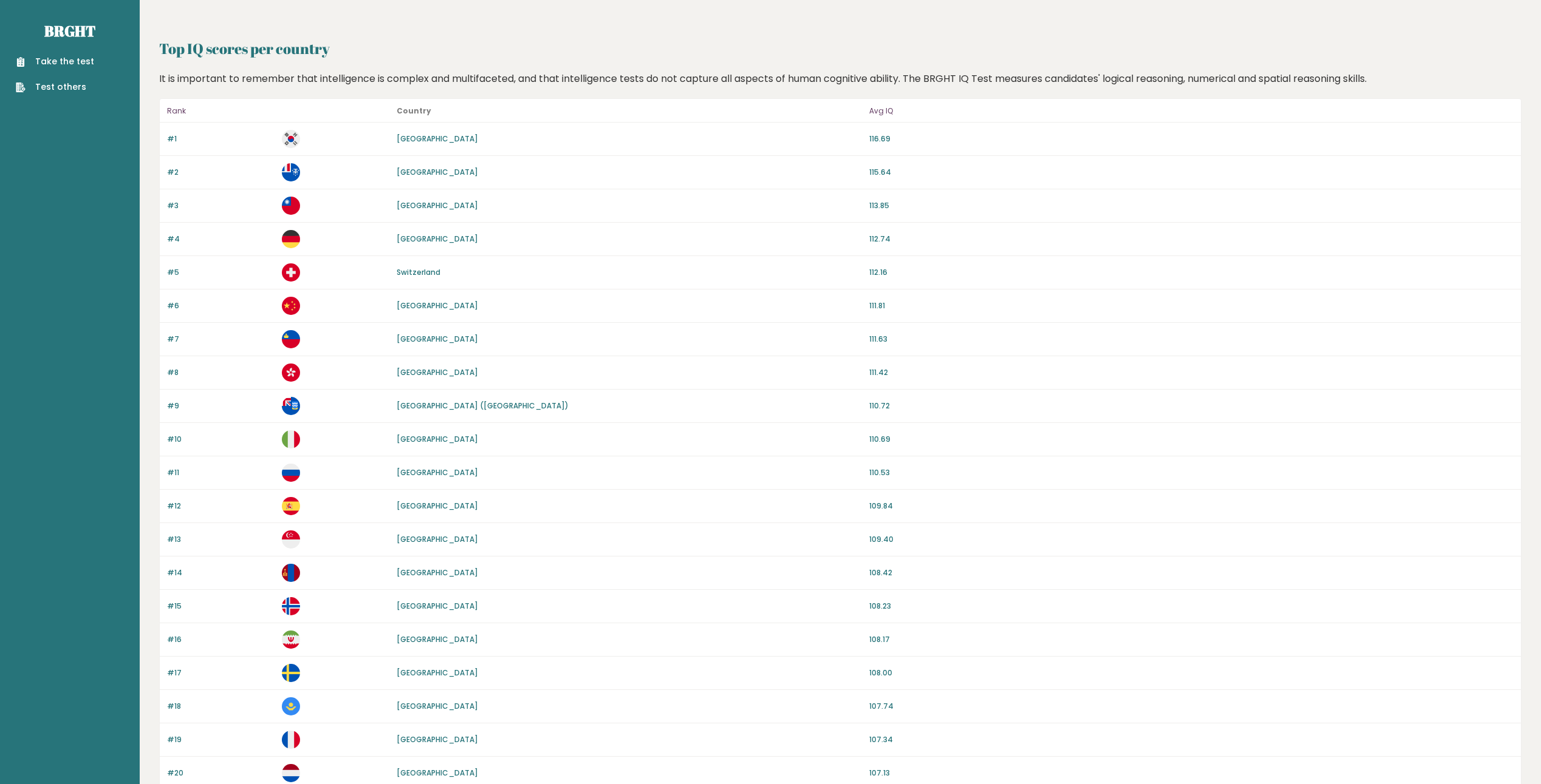
click at [148, 75] on div "Top IQ scores per country It is important to remember that intelligence is comp…" at bounding box center [840, 781] width 1401 height 1562
drag, startPoint x: 148, startPoint y: 75, endPoint x: 1411, endPoint y: 76, distance: 1263.0
click at [1411, 76] on div "Top IQ scores per country It is important to remember that intelligence is comp…" at bounding box center [840, 781] width 1401 height 1562
drag, startPoint x: 1411, startPoint y: 76, endPoint x: 1400, endPoint y: 77, distance: 11.0
click at [1400, 77] on div "It is important to remember that intelligence is complex and multifaceted, and …" at bounding box center [840, 78] width 1372 height 15
